Goal: Task Accomplishment & Management: Use online tool/utility

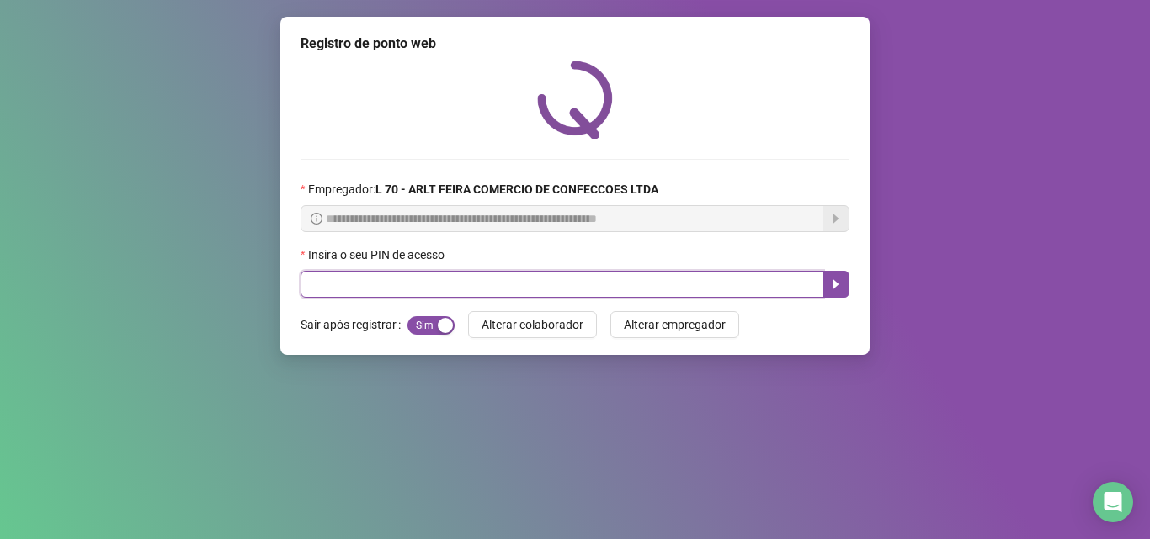
click at [372, 279] on input "text" at bounding box center [561, 284] width 523 height 27
type input "*****"
click at [835, 284] on icon "caret-right" at bounding box center [836, 284] width 6 height 9
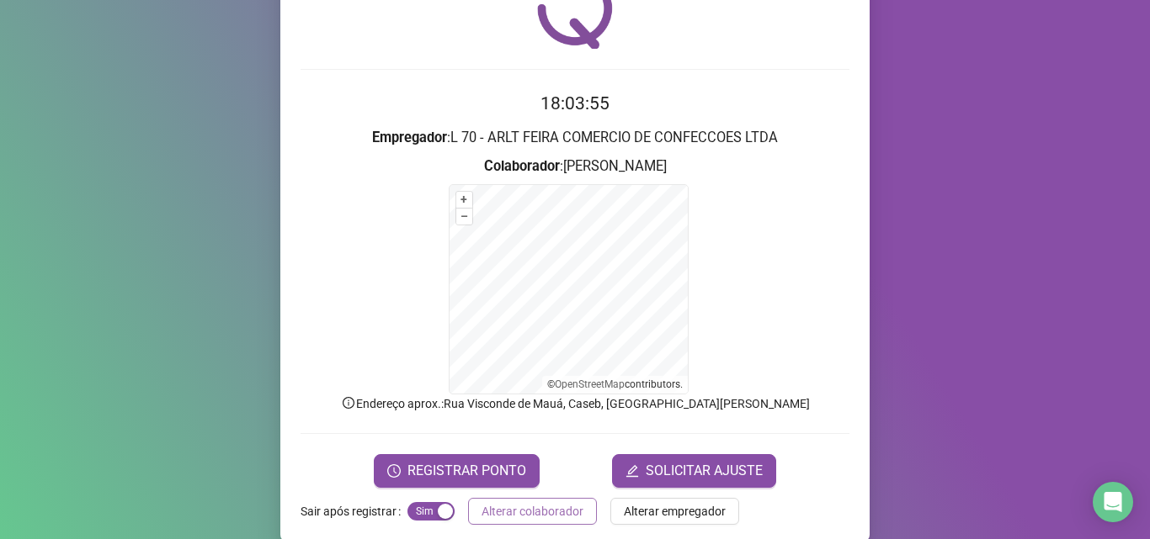
scroll to position [102, 0]
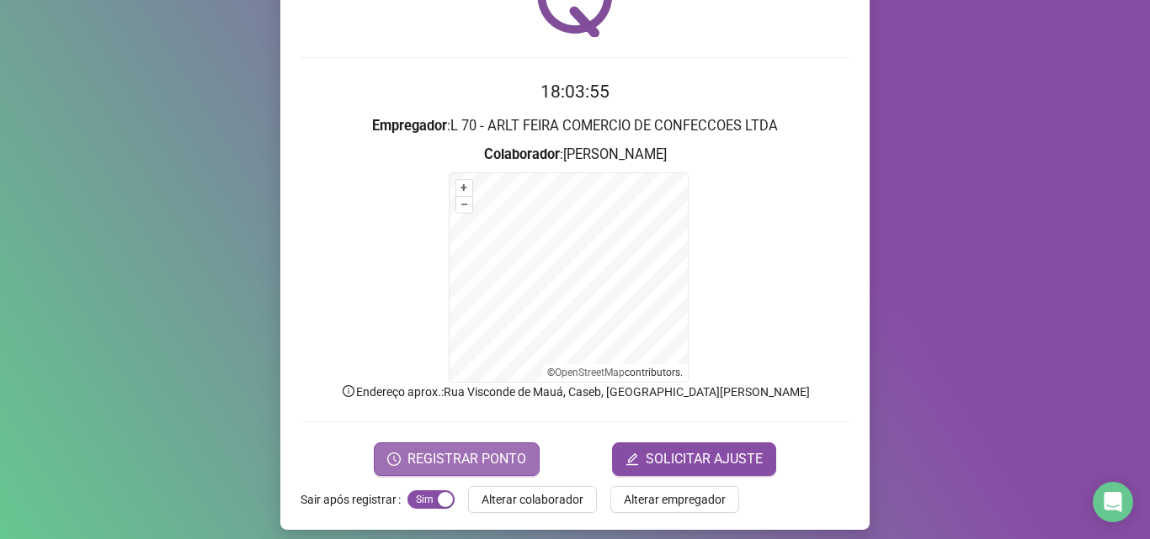
click at [475, 449] on span "REGISTRAR PONTO" at bounding box center [466, 459] width 119 height 20
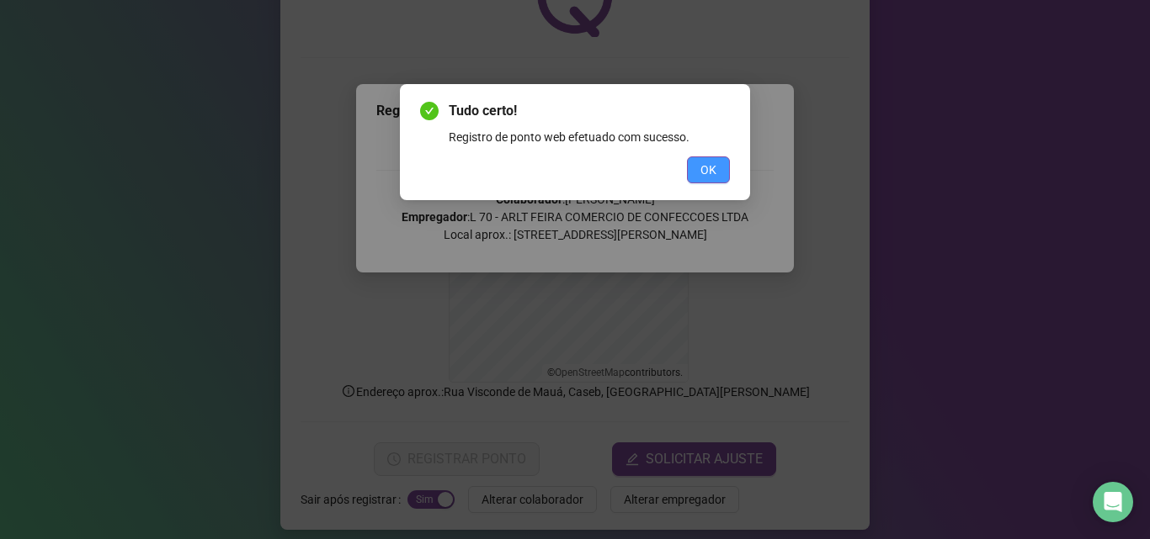
click at [700, 172] on span "OK" at bounding box center [708, 170] width 16 height 19
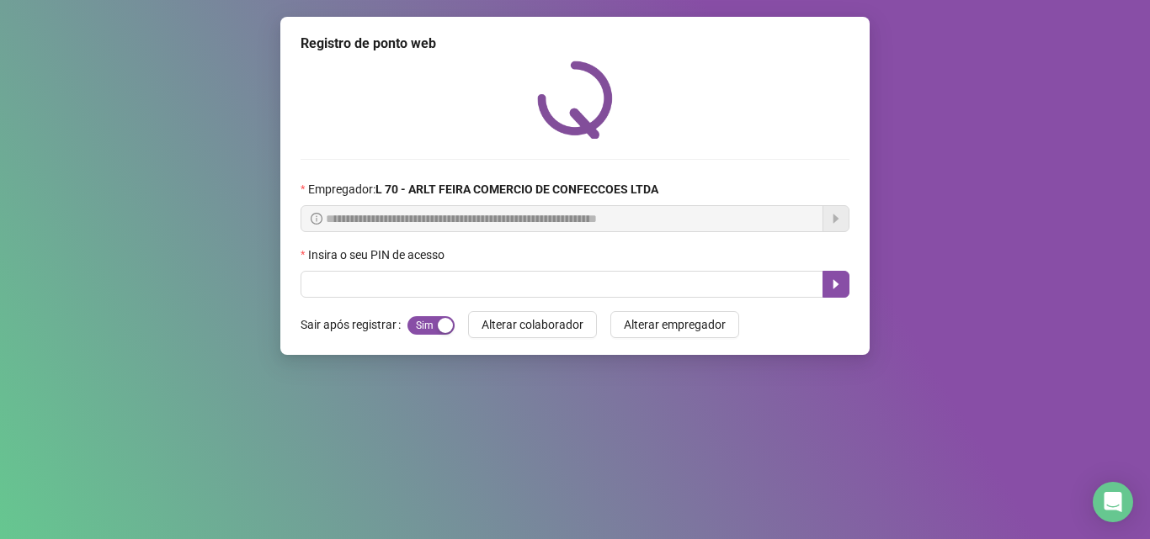
scroll to position [0, 0]
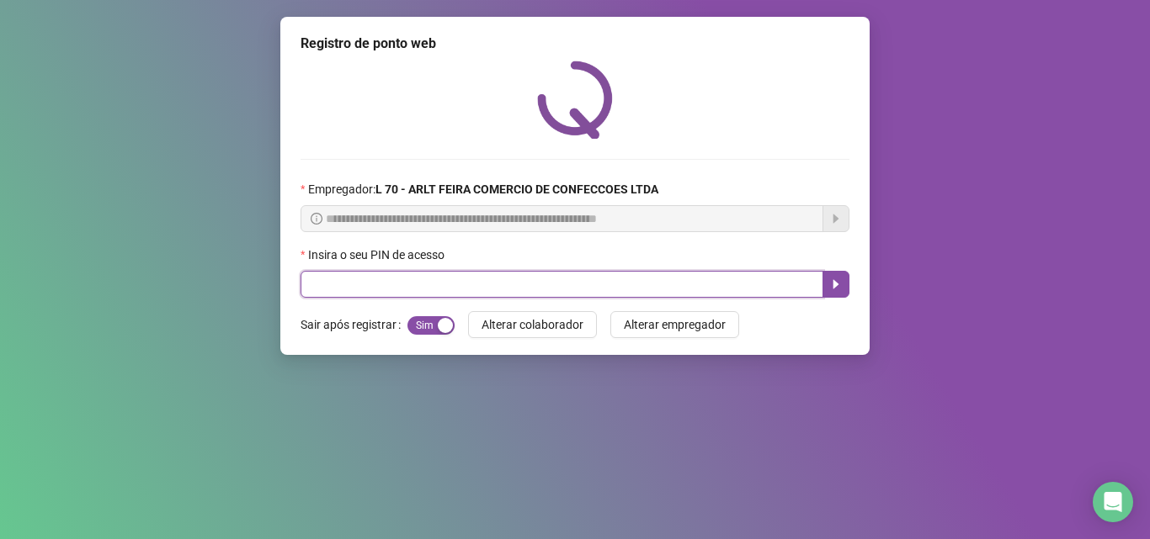
click at [403, 293] on input "text" at bounding box center [561, 284] width 523 height 27
type input "*****"
click at [838, 283] on icon "caret-right" at bounding box center [835, 284] width 13 height 13
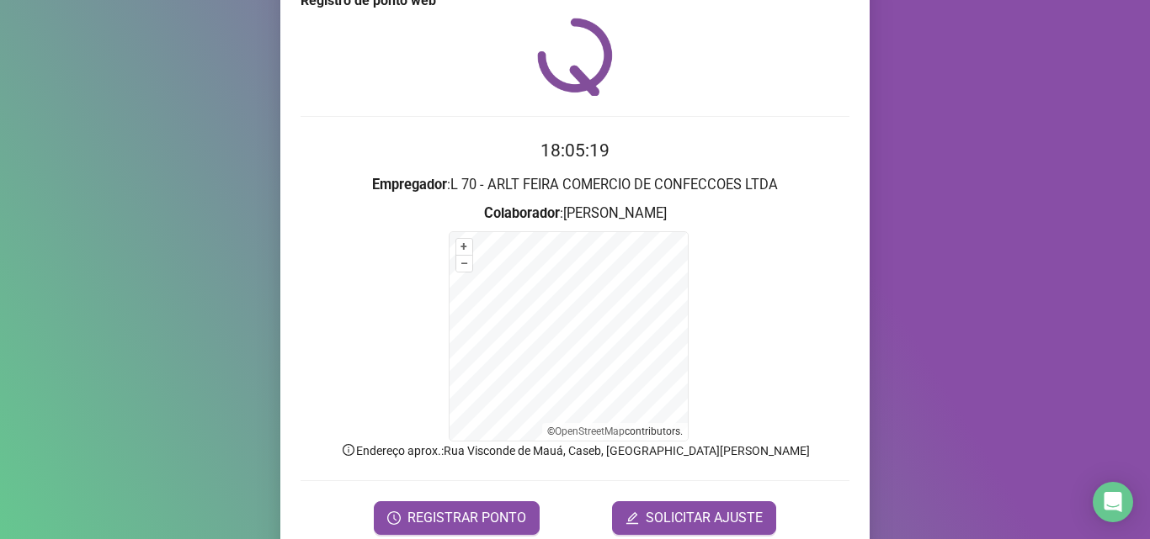
scroll to position [113, 0]
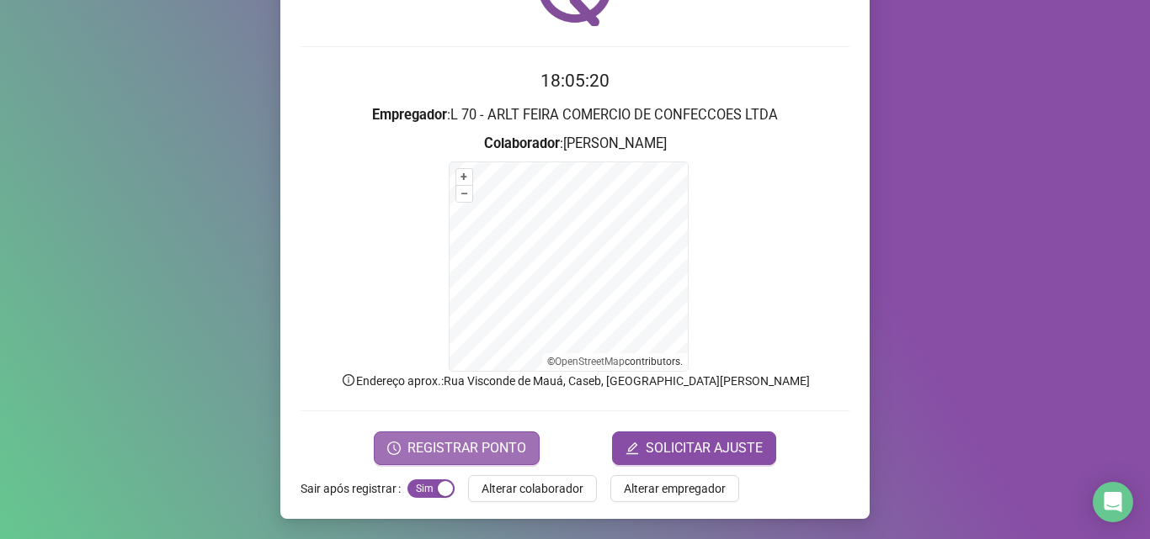
click at [501, 451] on span "REGISTRAR PONTO" at bounding box center [466, 449] width 119 height 20
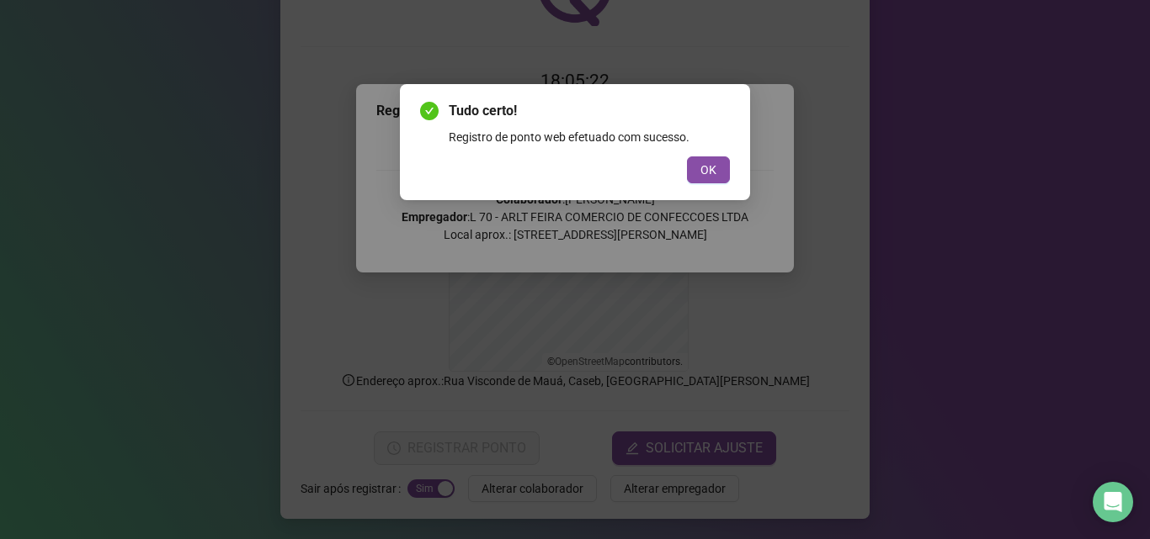
click at [686, 173] on div "OK" at bounding box center [575, 170] width 310 height 27
click at [693, 175] on button "OK" at bounding box center [708, 170] width 43 height 27
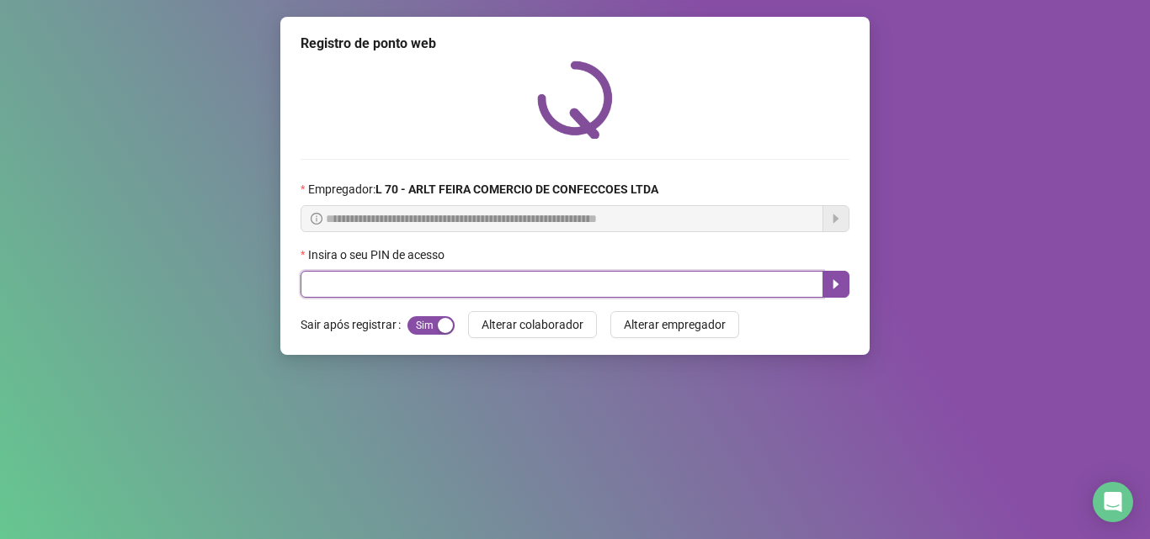
click at [338, 284] on input "text" at bounding box center [561, 284] width 523 height 27
type input "*****"
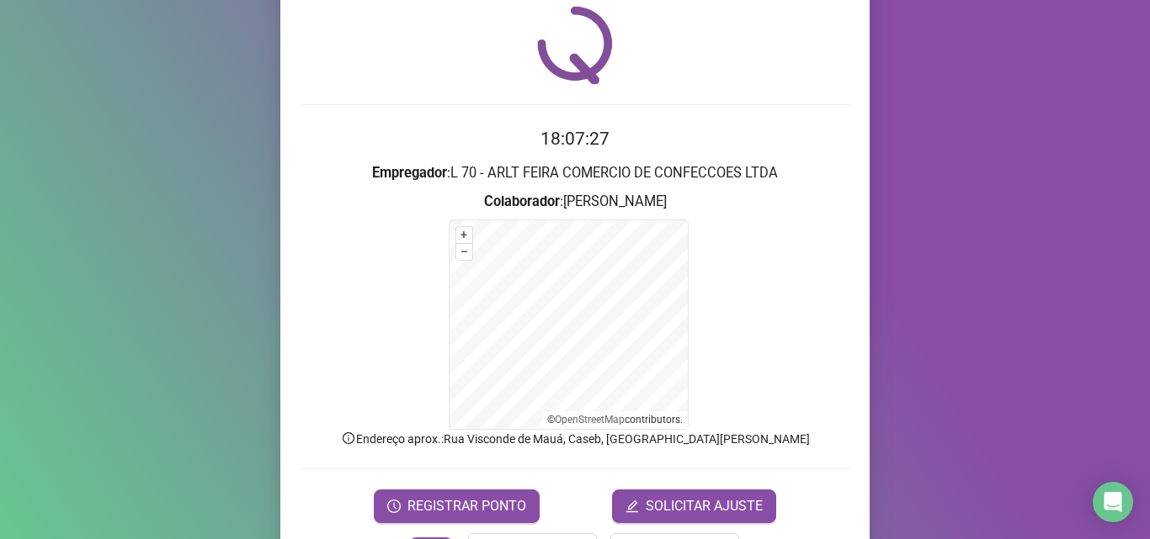
scroll to position [113, 0]
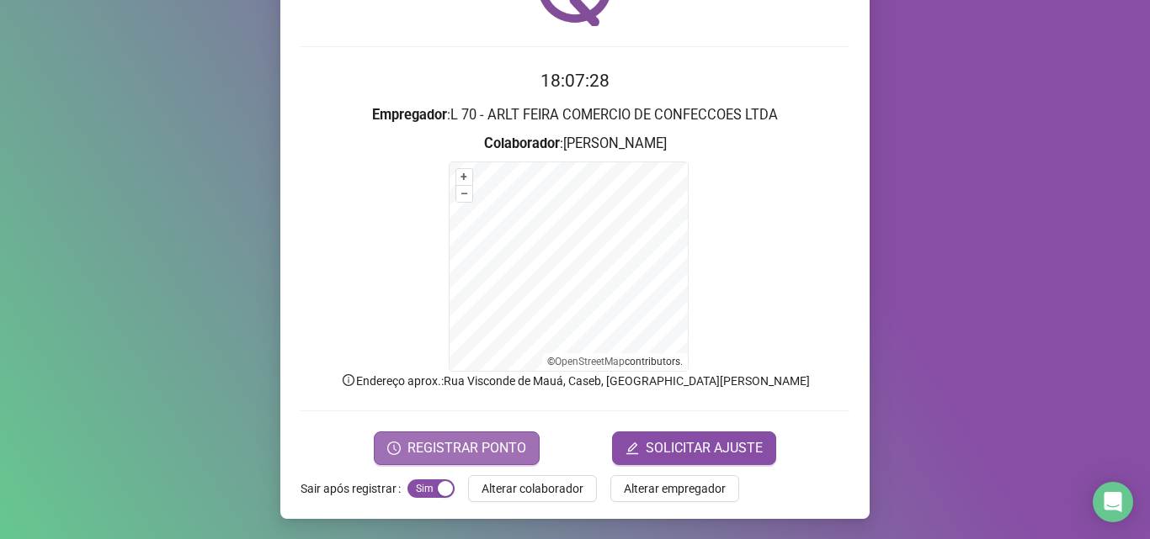
click at [441, 450] on span "REGISTRAR PONTO" at bounding box center [466, 449] width 119 height 20
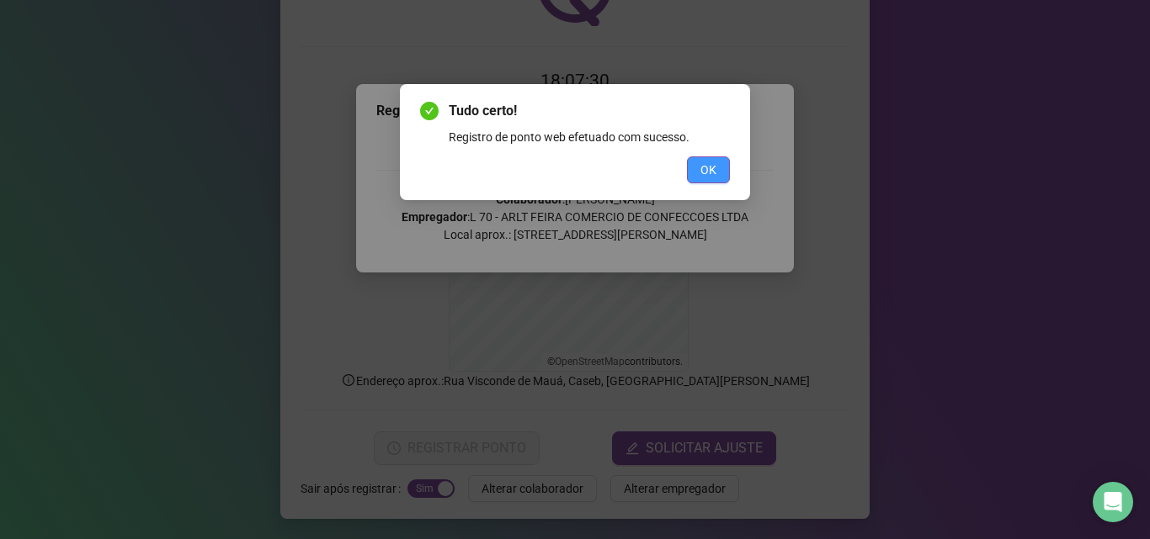
click at [717, 166] on button "OK" at bounding box center [708, 170] width 43 height 27
